Goal: Check status

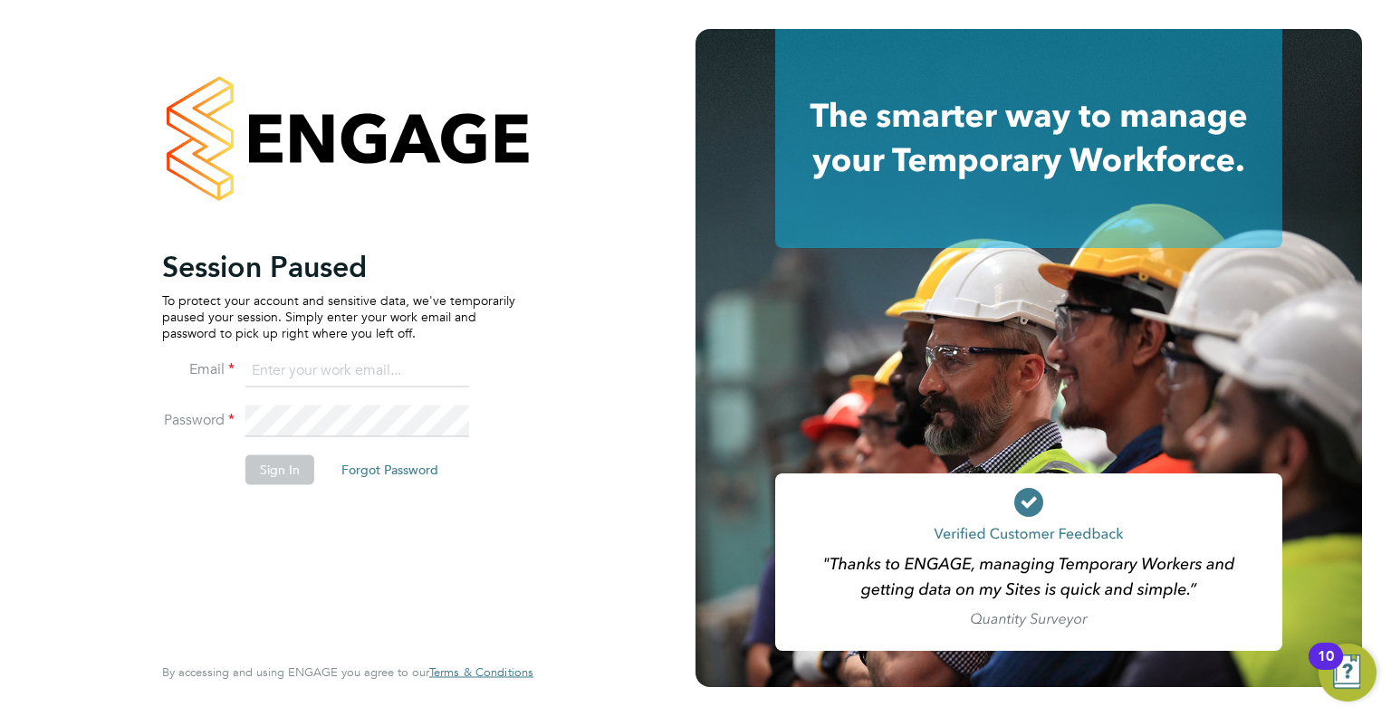
click at [288, 369] on input at bounding box center [357, 371] width 224 height 33
type input "[PERSON_NAME][EMAIL_ADDRESS][PERSON_NAME][DOMAIN_NAME]"
click at [322, 379] on input "[PERSON_NAME][EMAIL_ADDRESS][PERSON_NAME][DOMAIN_NAME]" at bounding box center [357, 371] width 224 height 33
type input "[PERSON_NAME][EMAIL_ADDRESS][PERSON_NAME][DOMAIN_NAME]"
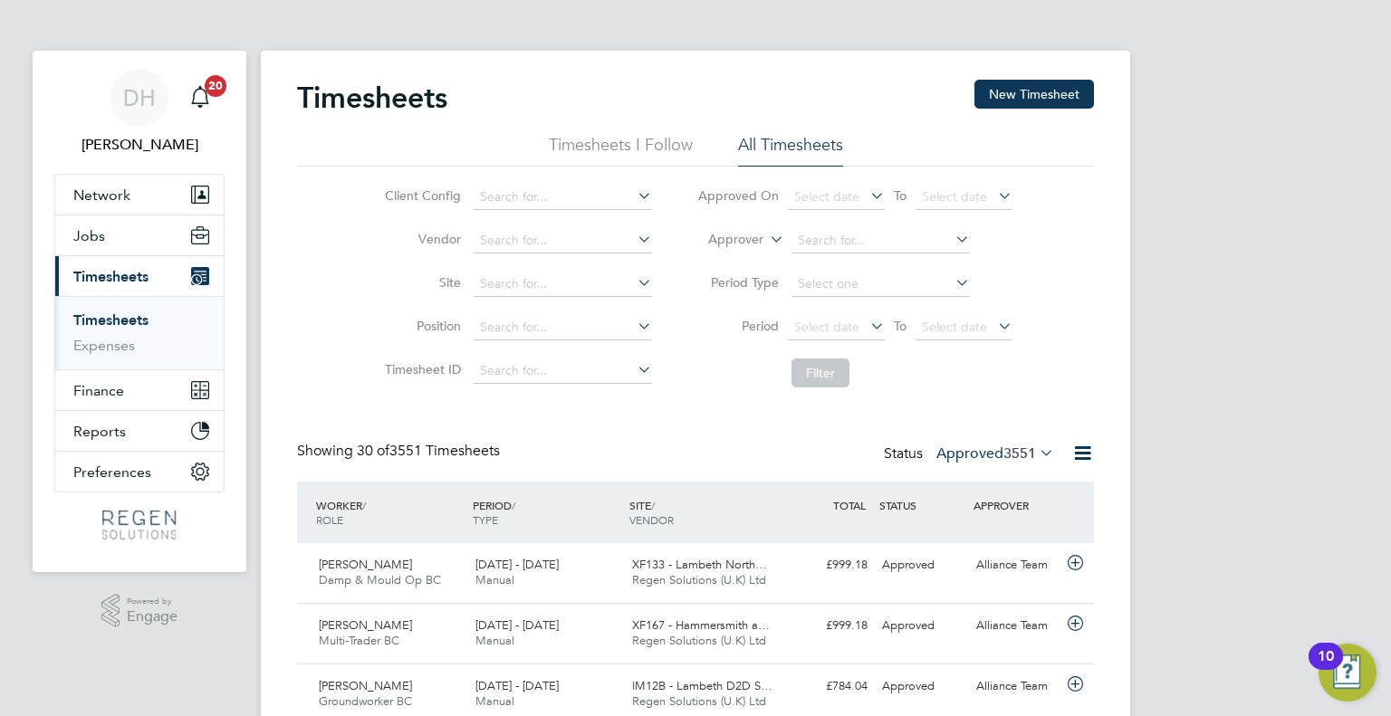
click at [1003, 449] on span "3551" at bounding box center [1019, 454] width 33 height 18
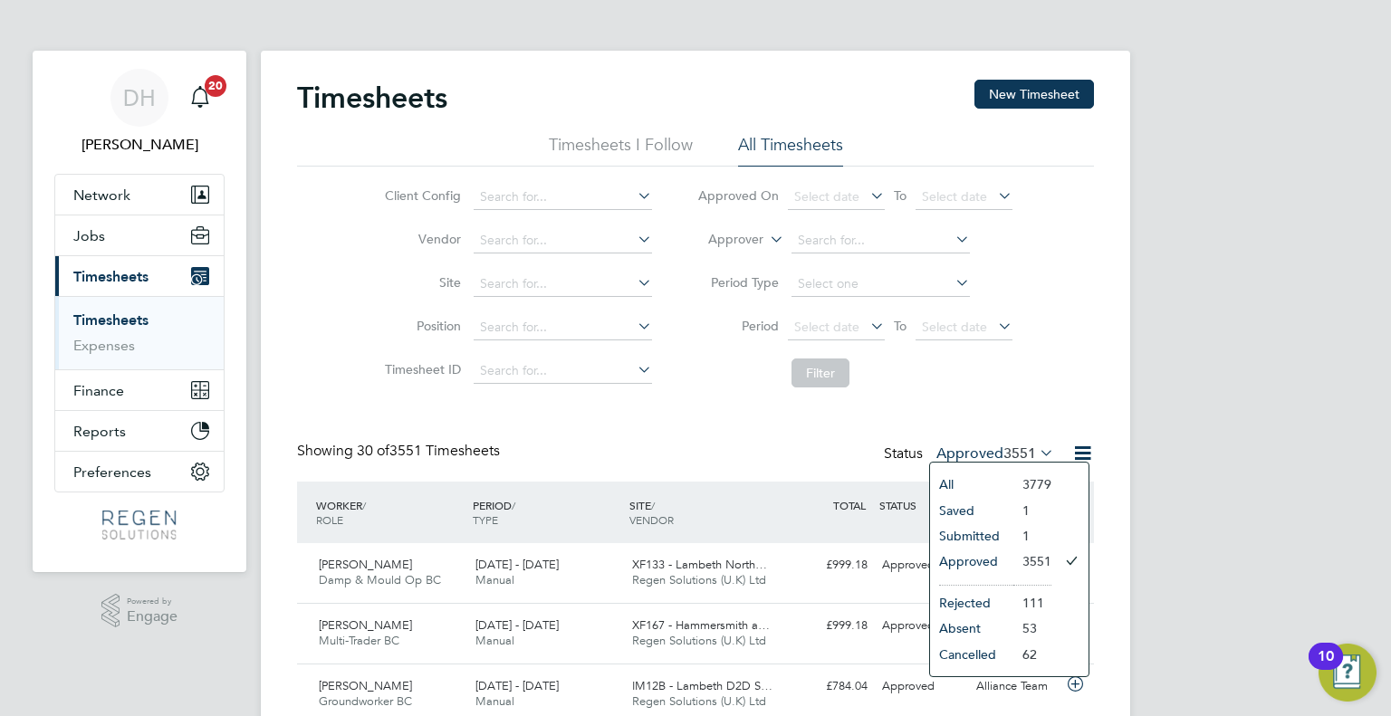
click at [971, 532] on li "Submitted" at bounding box center [971, 535] width 83 height 25
